Goal: Task Accomplishment & Management: Manage account settings

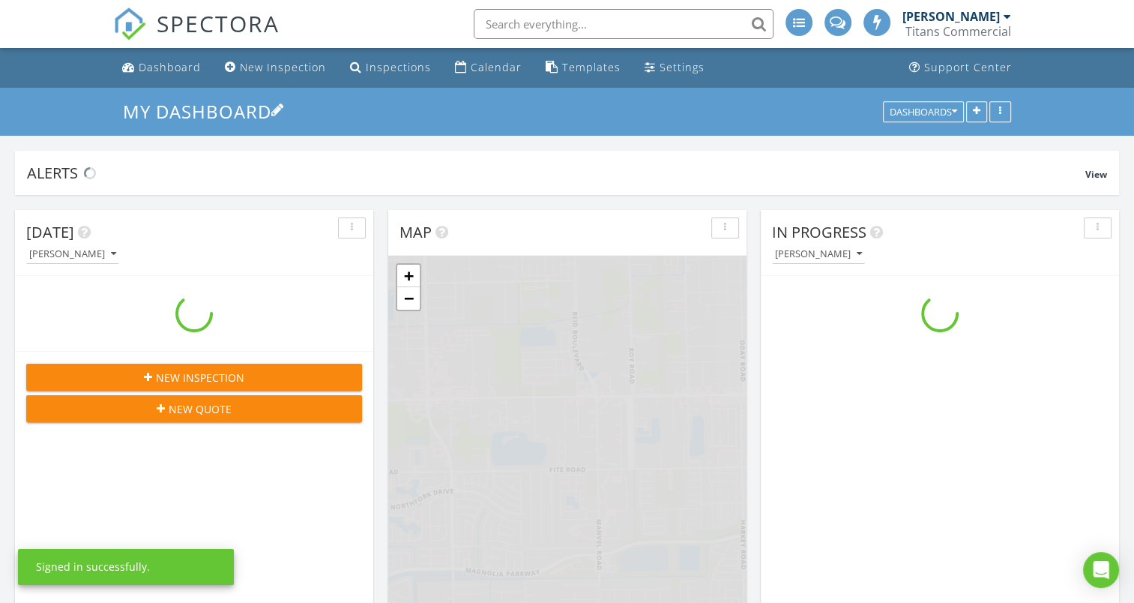
scroll to position [1388, 1158]
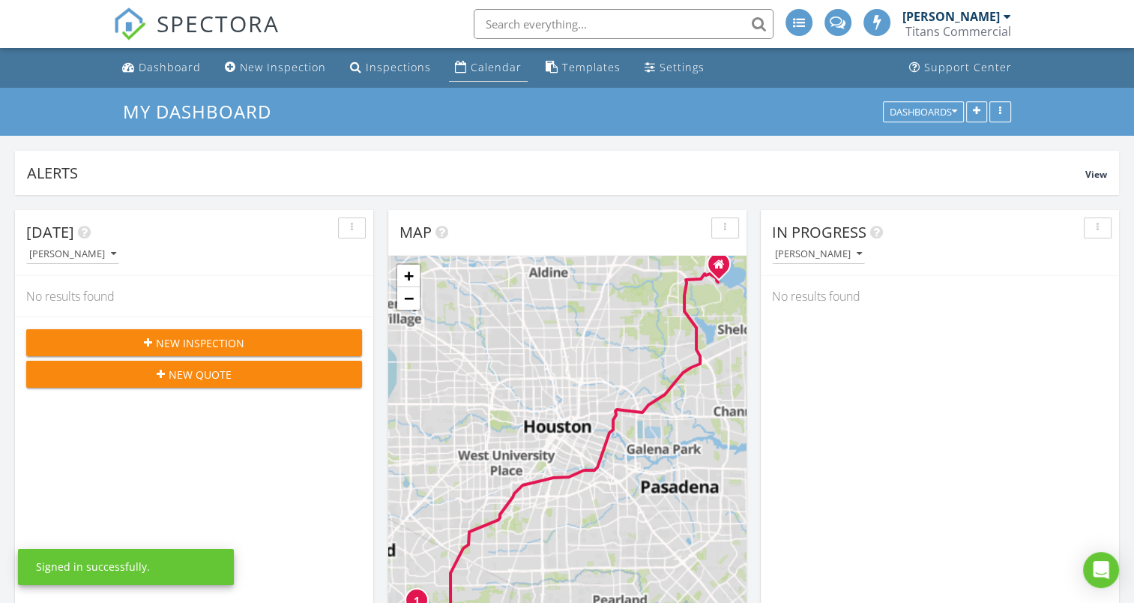
click at [490, 67] on div "Calendar" at bounding box center [496, 67] width 51 height 14
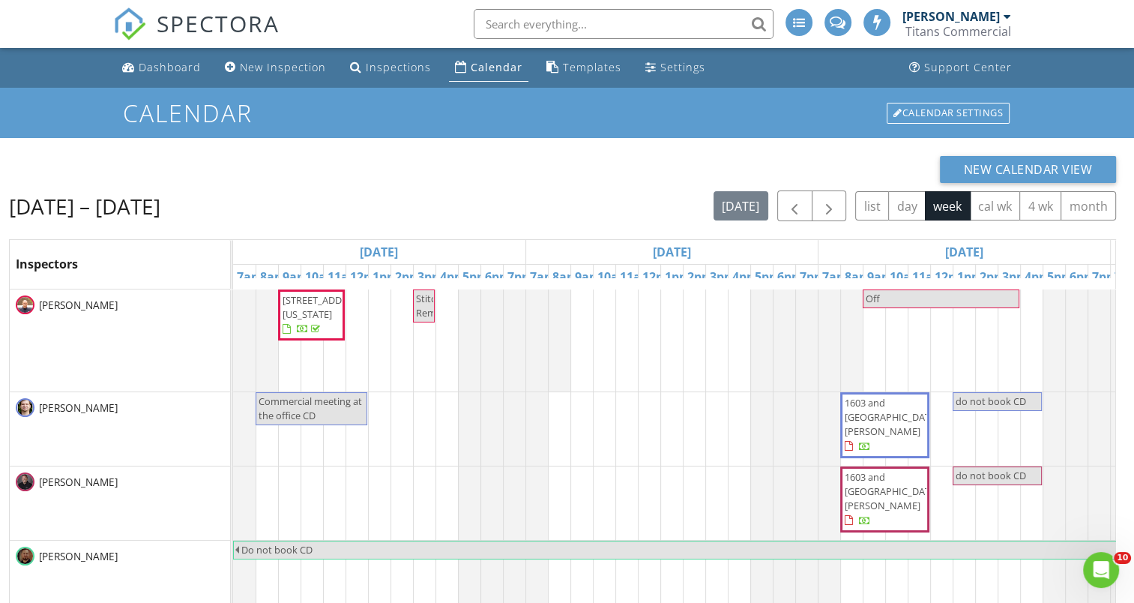
click at [993, 16] on div "[PERSON_NAME]" at bounding box center [951, 16] width 97 height 15
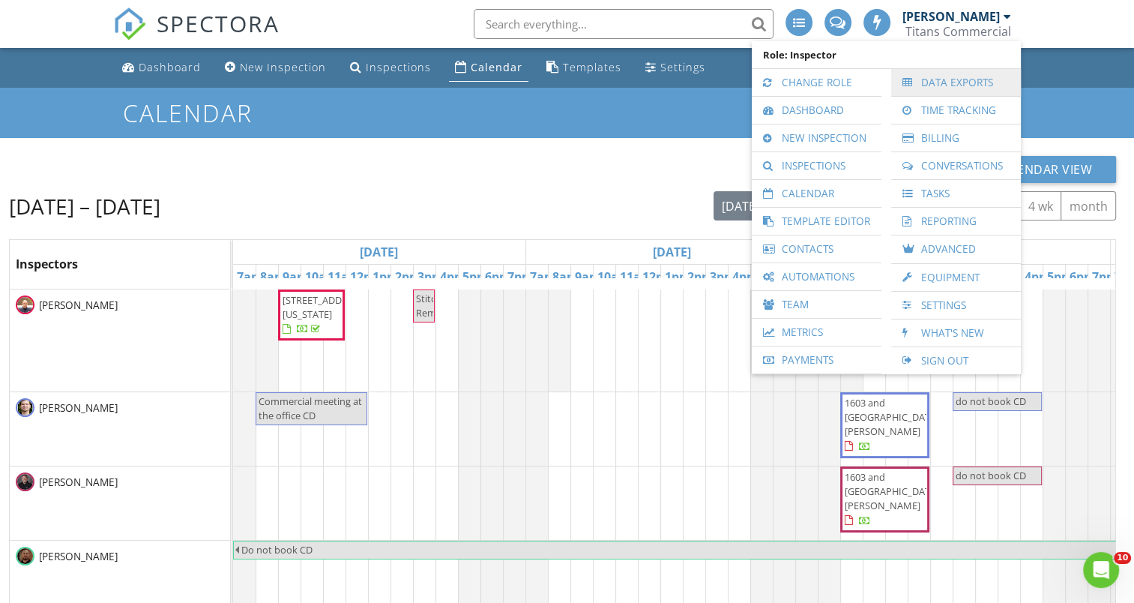
click at [972, 92] on link "Data Exports" at bounding box center [956, 82] width 115 height 27
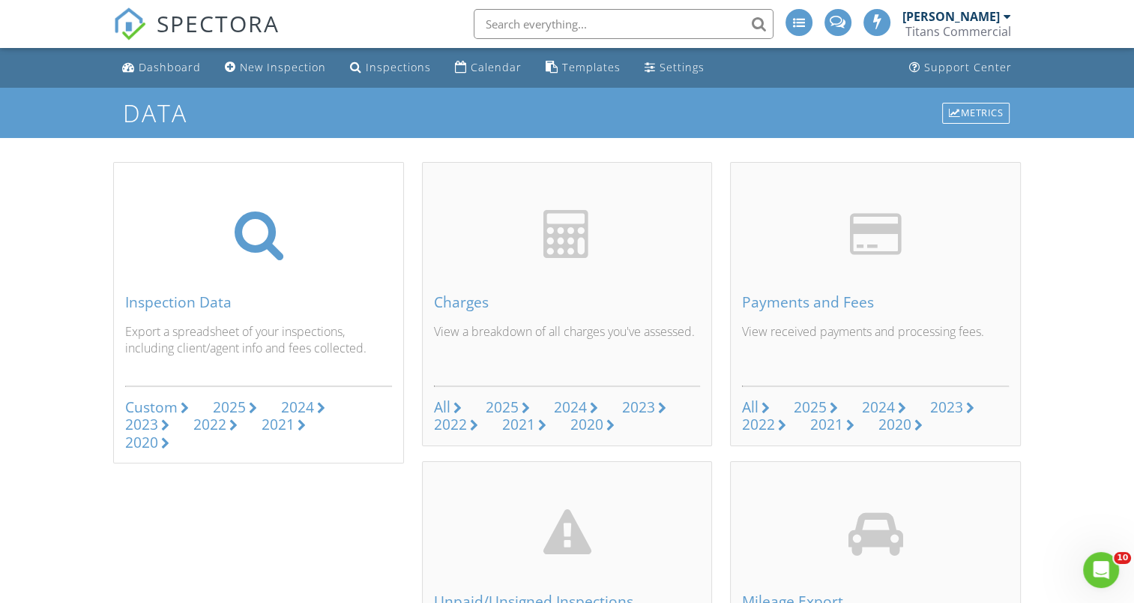
click at [163, 406] on div "Custom" at bounding box center [151, 407] width 52 height 20
click at [477, 64] on div "Calendar" at bounding box center [496, 67] width 51 height 14
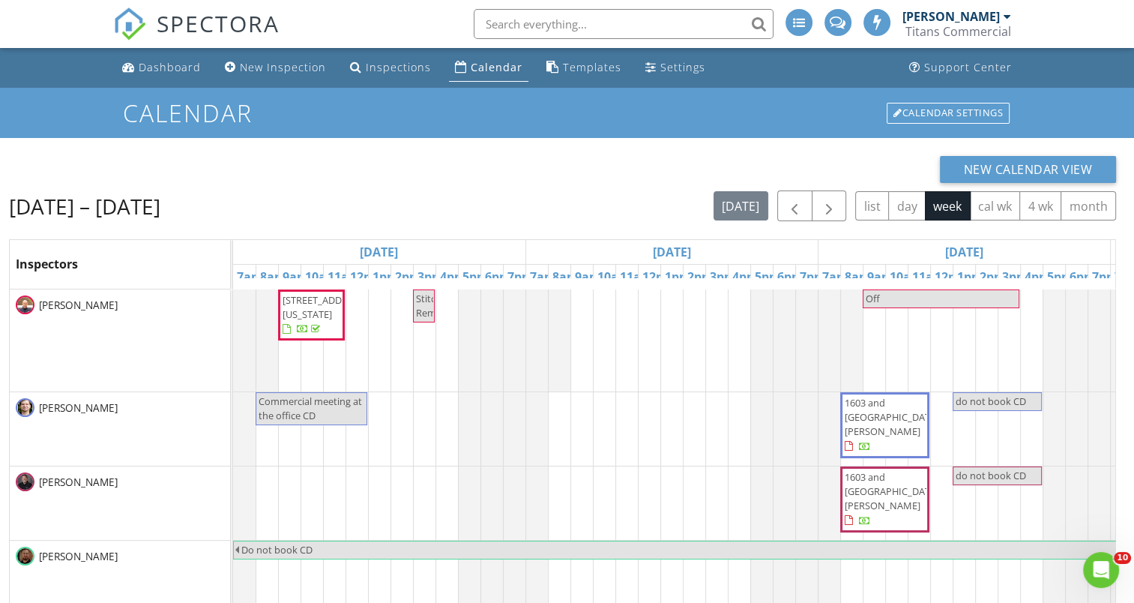
click at [996, 22] on div "[PERSON_NAME]" at bounding box center [951, 16] width 97 height 15
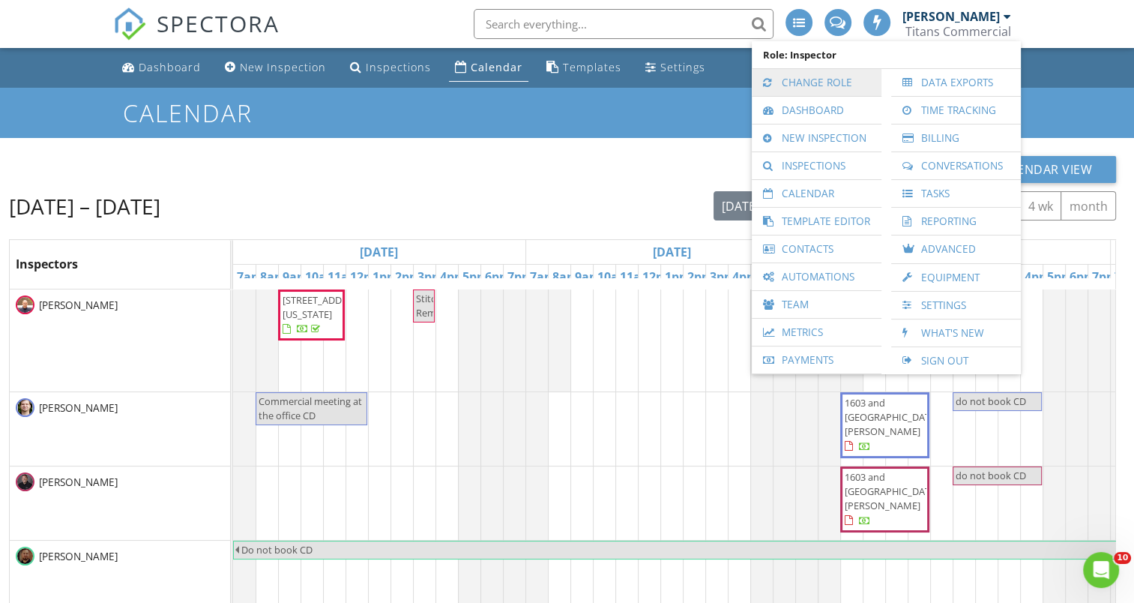
click at [856, 82] on link "Change Role" at bounding box center [816, 82] width 115 height 27
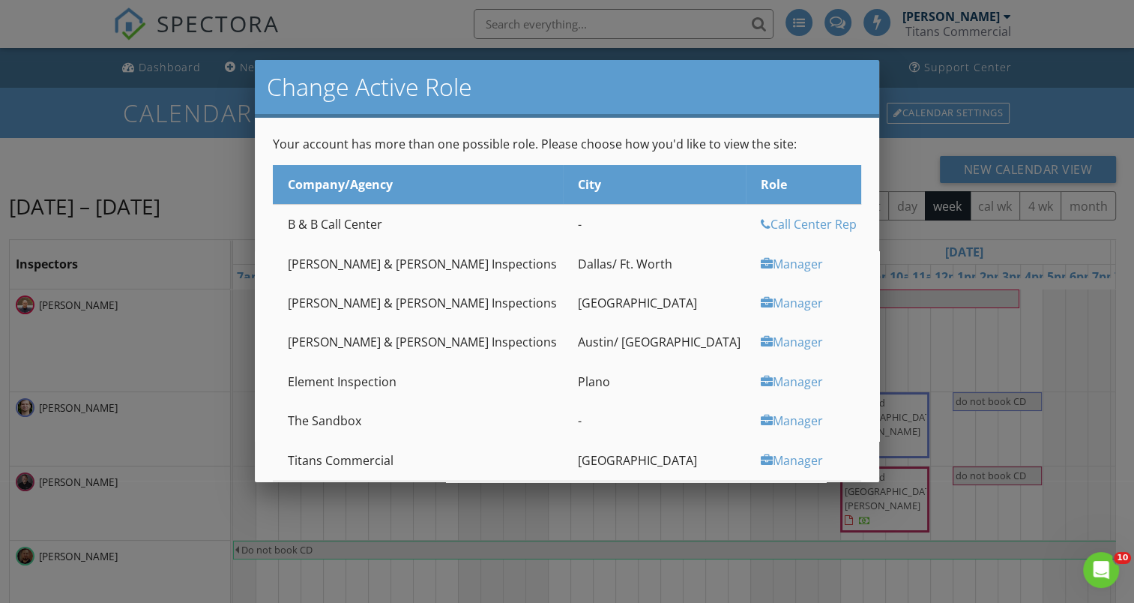
click at [761, 300] on div "Manager" at bounding box center [809, 303] width 97 height 16
